Goal: Obtain resource: Obtain resource

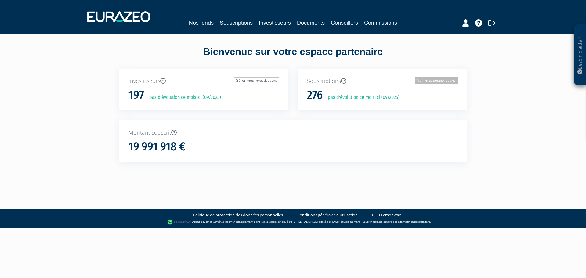
click at [437, 81] on link "Voir mes souscriptions" at bounding box center [437, 80] width 42 height 7
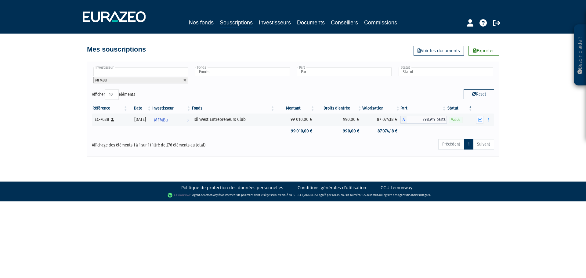
click at [139, 69] on input "text" at bounding box center [140, 71] width 95 height 9
type input "GMT"
click at [124, 90] on li "GMT" at bounding box center [140, 89] width 96 height 8
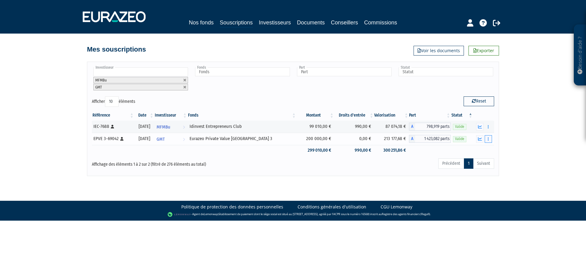
click at [489, 139] on icon "button" at bounding box center [488, 139] width 1 height 4
click at [484, 150] on link "Documents" at bounding box center [475, 150] width 31 height 10
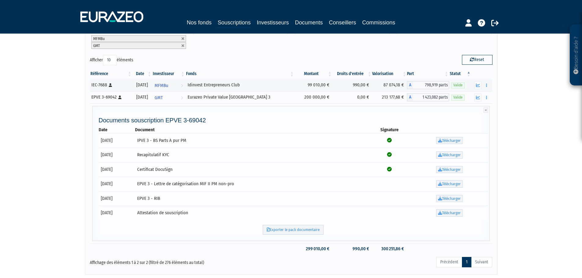
scroll to position [61, 0]
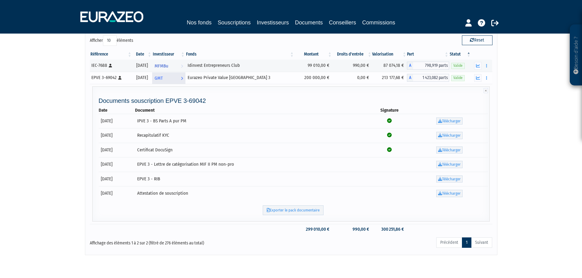
click at [163, 77] on span "GMT" at bounding box center [158, 78] width 8 height 11
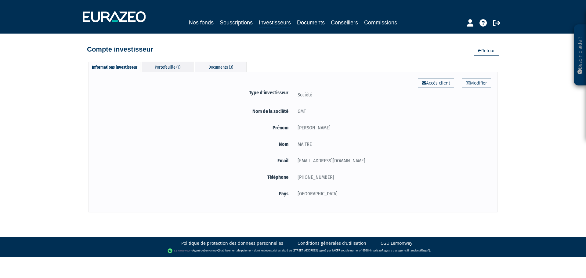
click at [161, 65] on div "Portefeuille (1)" at bounding box center [168, 67] width 52 height 10
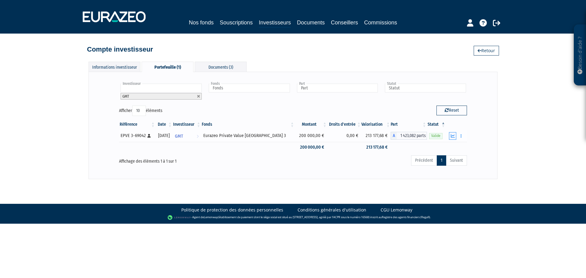
click at [451, 136] on icon "button" at bounding box center [453, 136] width 4 height 4
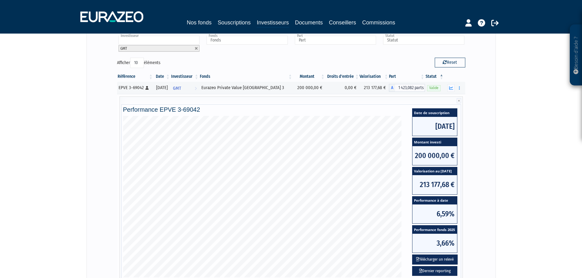
scroll to position [61, 0]
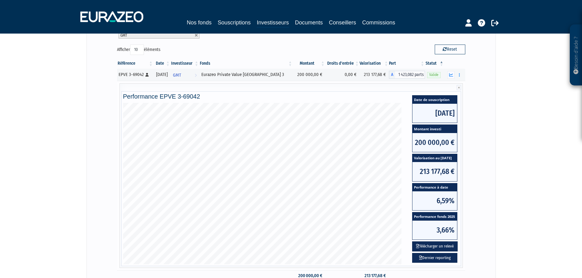
click at [444, 110] on span "[DATE]" at bounding box center [434, 113] width 45 height 19
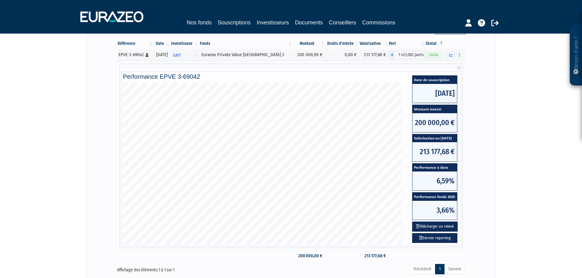
scroll to position [92, 0]
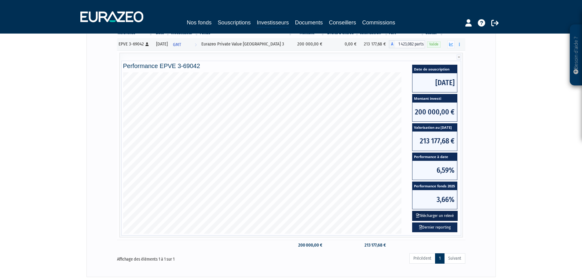
click at [444, 217] on button "Télécharger un relevé" at bounding box center [434, 216] width 45 height 10
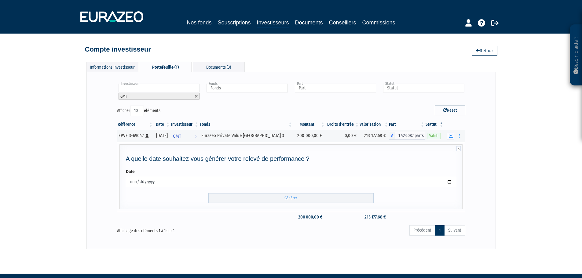
click at [179, 183] on input "[DATE]" at bounding box center [291, 182] width 330 height 10
type input "[DATE]"
click at [306, 198] on input "Générer" at bounding box center [290, 198] width 165 height 10
